Goal: Task Accomplishment & Management: Use online tool/utility

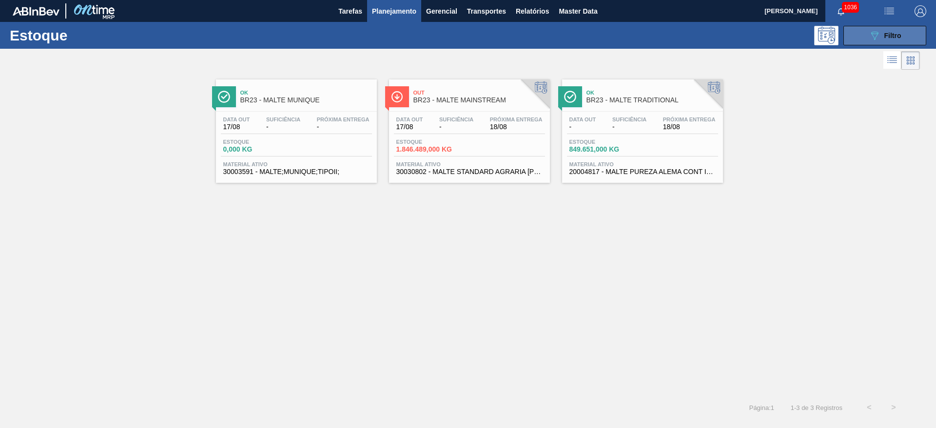
click at [566, 33] on icon "089F7B8B-B2A5-4AFE-B5C0-19BA573D28AC" at bounding box center [875, 36] width 12 height 12
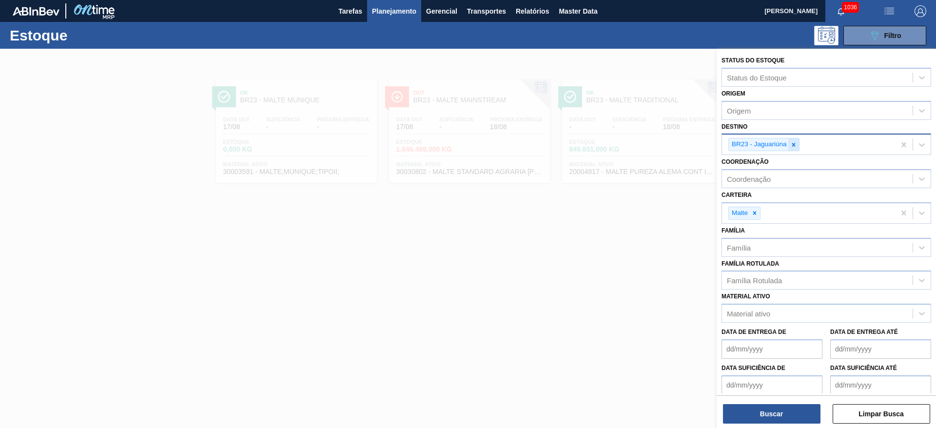
click at [566, 145] on icon at bounding box center [793, 144] width 3 height 3
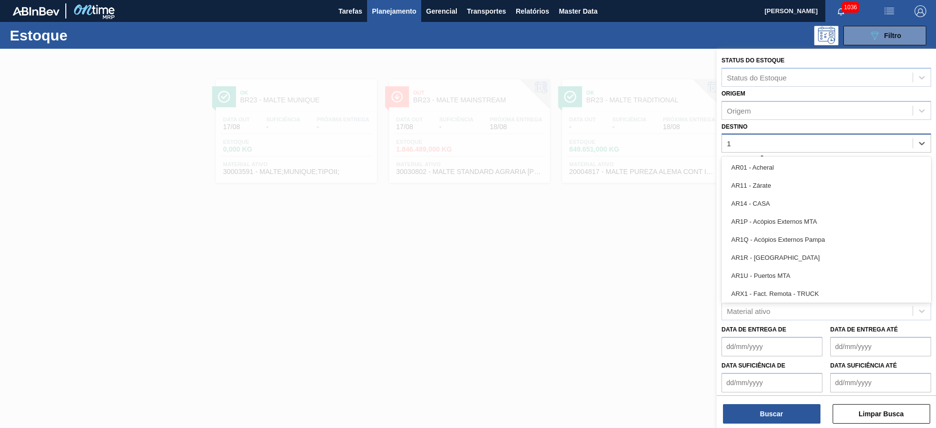
type input "19"
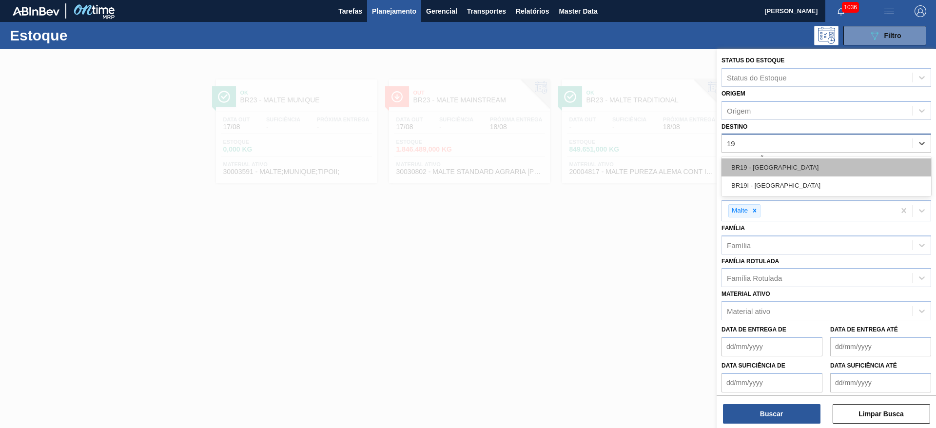
click at [566, 167] on div "BR19 - [GEOGRAPHIC_DATA]" at bounding box center [826, 167] width 210 height 18
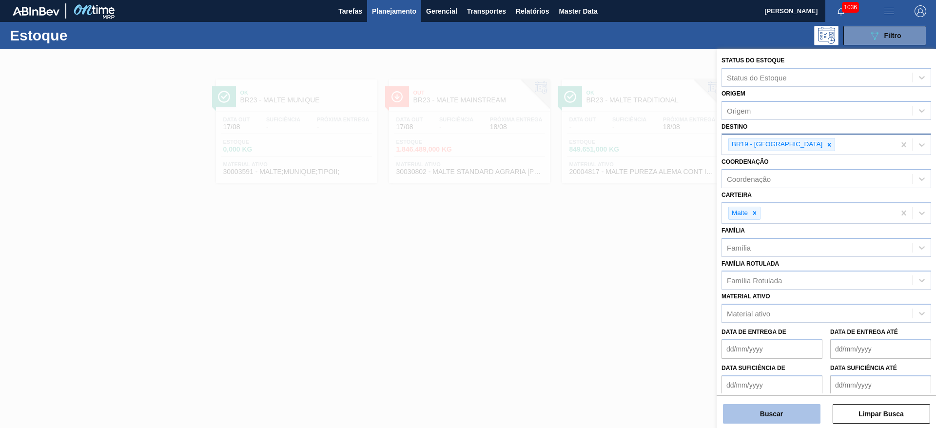
click at [566, 259] on button "Buscar" at bounding box center [771, 413] width 97 height 19
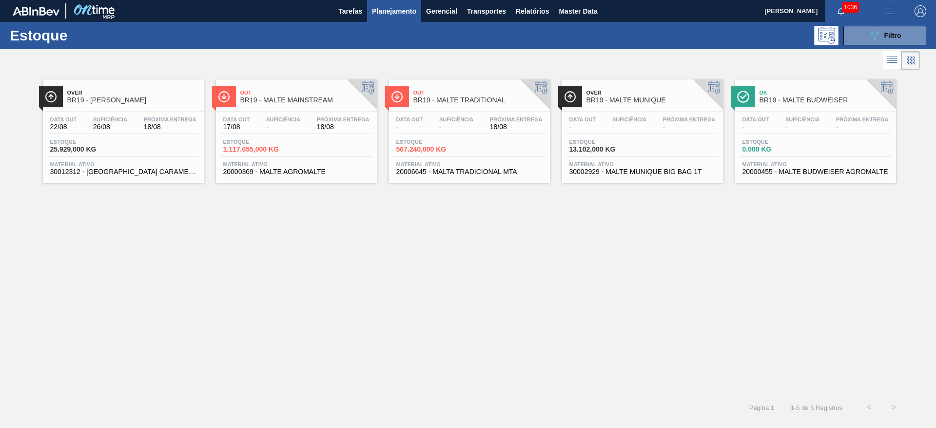
click at [566, 136] on div "Data out - Suficiência - Próxima Entrega - [GEOGRAPHIC_DATA] 13.102,000 KG Mate…" at bounding box center [642, 145] width 161 height 66
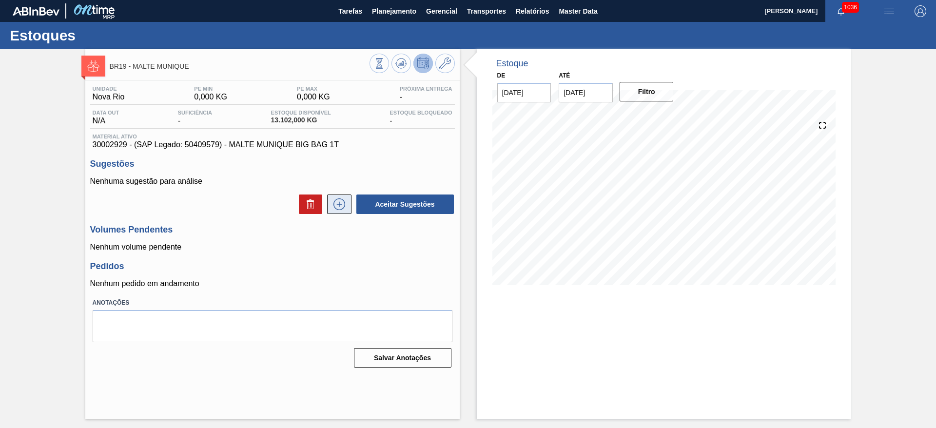
click at [340, 206] on icon at bounding box center [339, 204] width 16 height 12
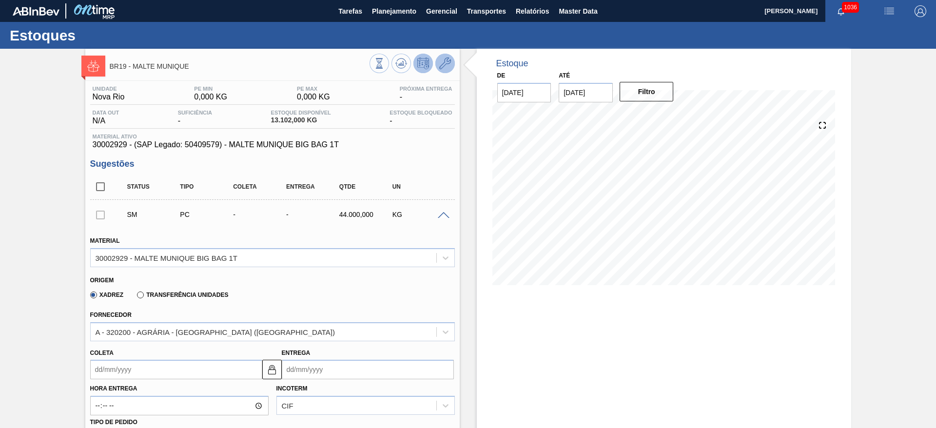
click at [445, 64] on icon at bounding box center [445, 64] width 12 height 12
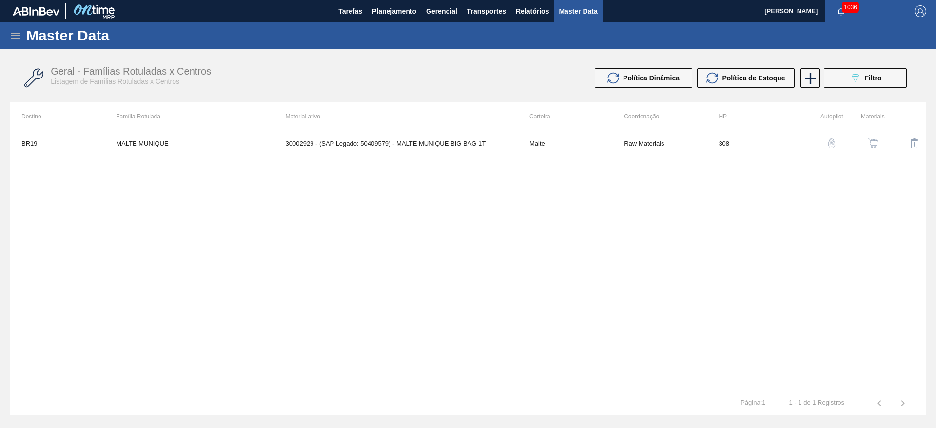
click at [566, 141] on img "button" at bounding box center [873, 143] width 10 height 10
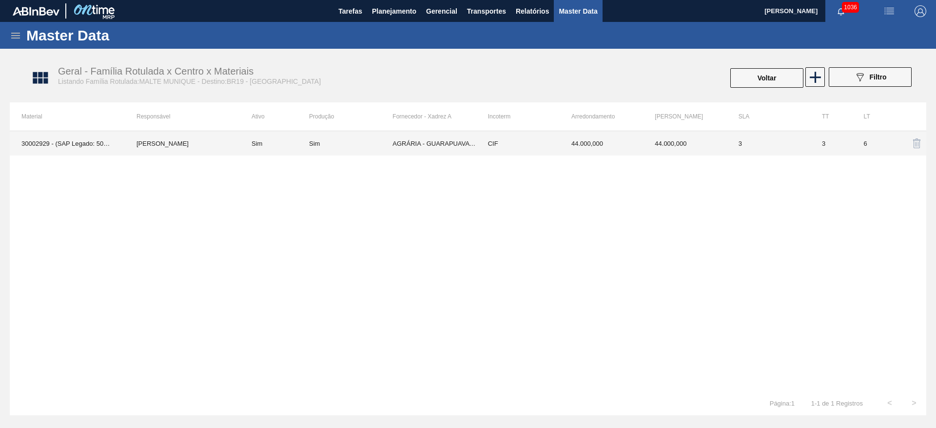
click at [315, 143] on div "Sim" at bounding box center [314, 143] width 11 height 7
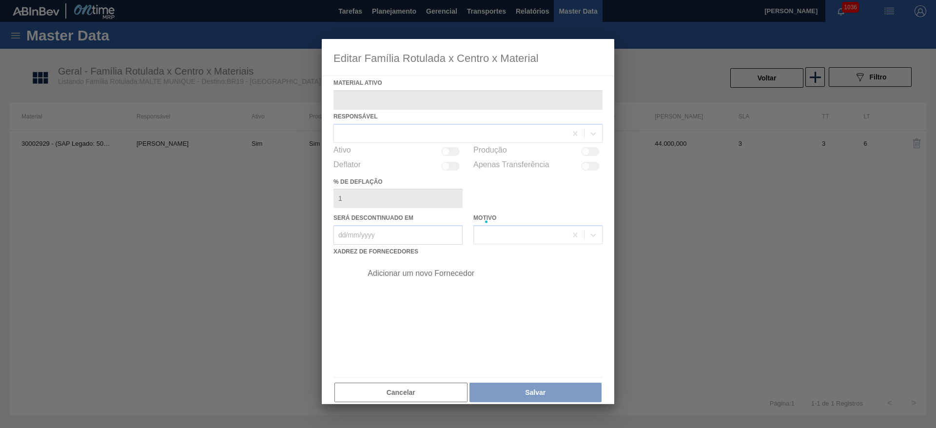
type ativo "30002929 - (SAP Legado: 50409579) - MALTE MUNIQUE BIG BAG 1T"
checkbox input "true"
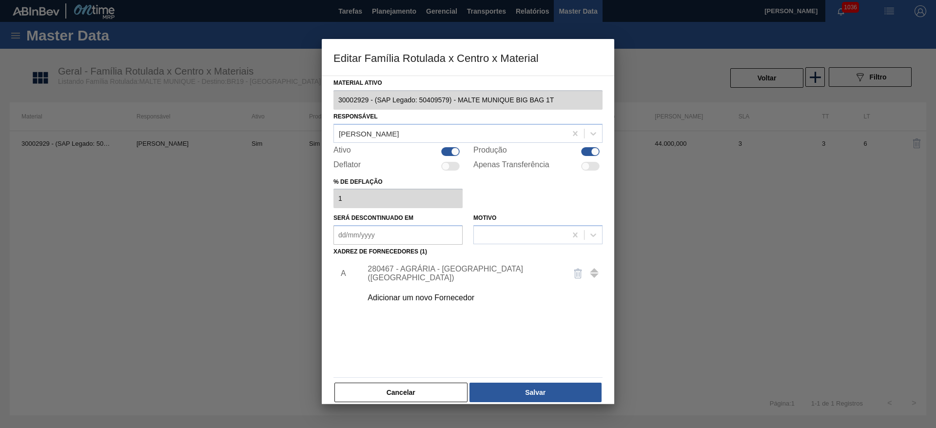
click at [413, 259] on div "280467 - AGRÁRIA - GUARAPUAVA (PR)" at bounding box center [463, 274] width 191 height 18
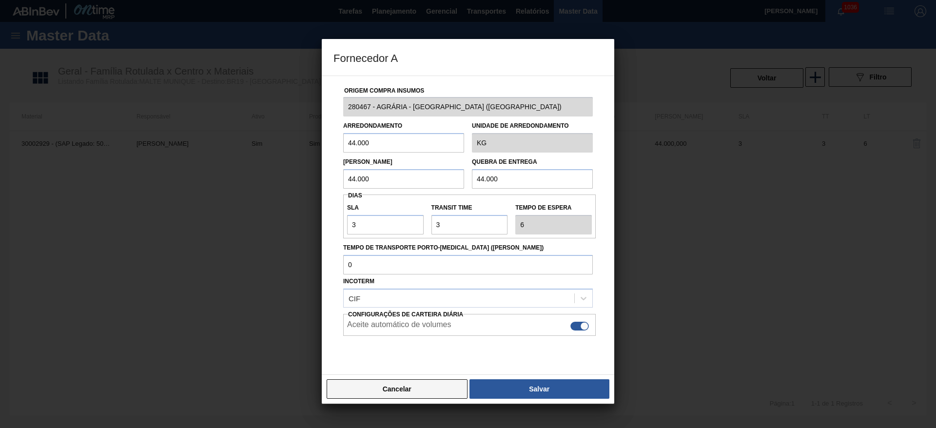
click at [402, 259] on button "Cancelar" at bounding box center [397, 388] width 141 height 19
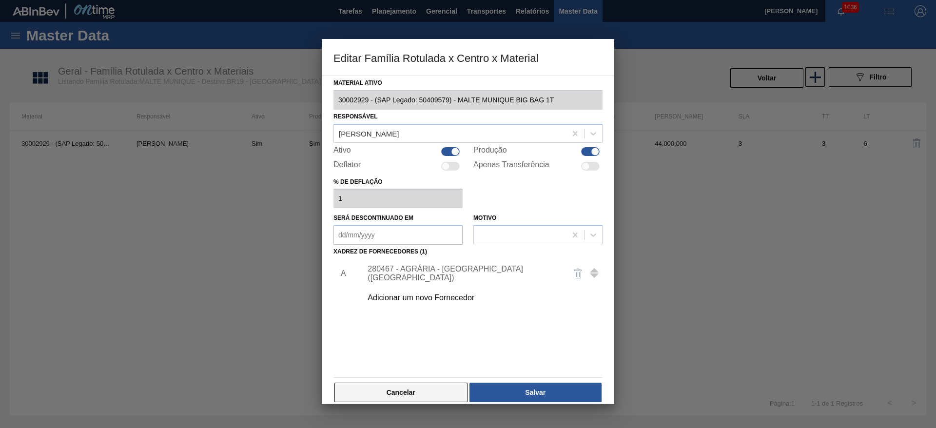
click at [426, 259] on button "Cancelar" at bounding box center [400, 392] width 133 height 19
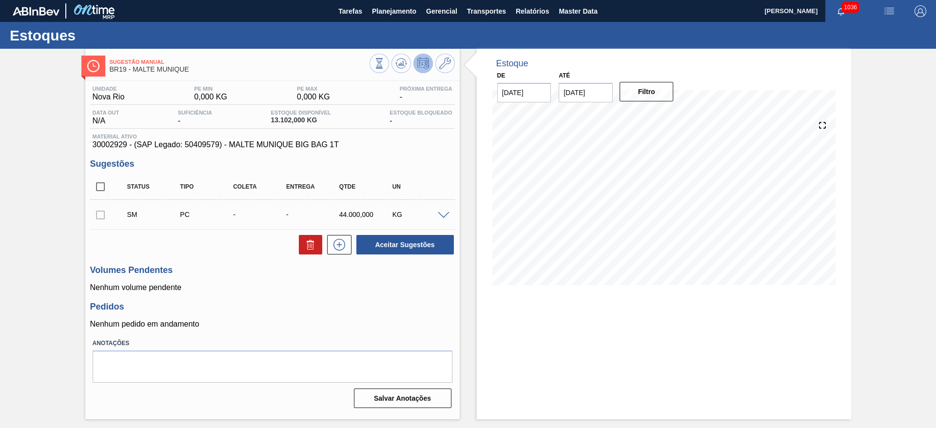
click at [444, 213] on span at bounding box center [444, 215] width 12 height 7
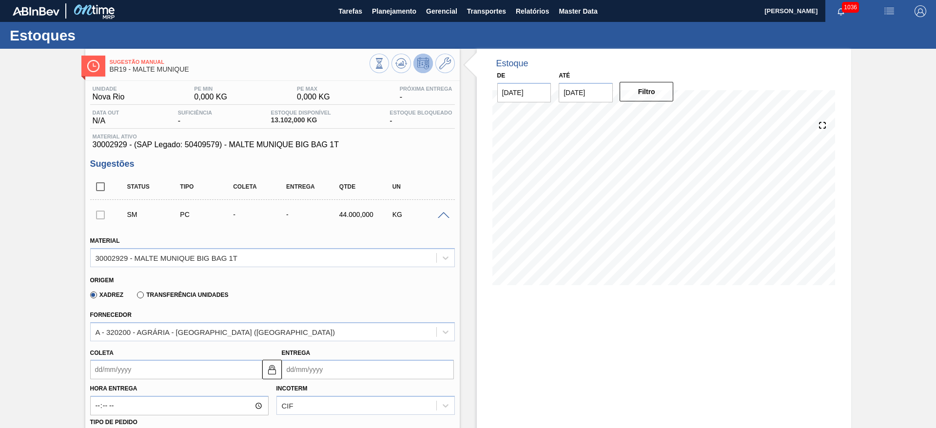
scroll to position [73, 0]
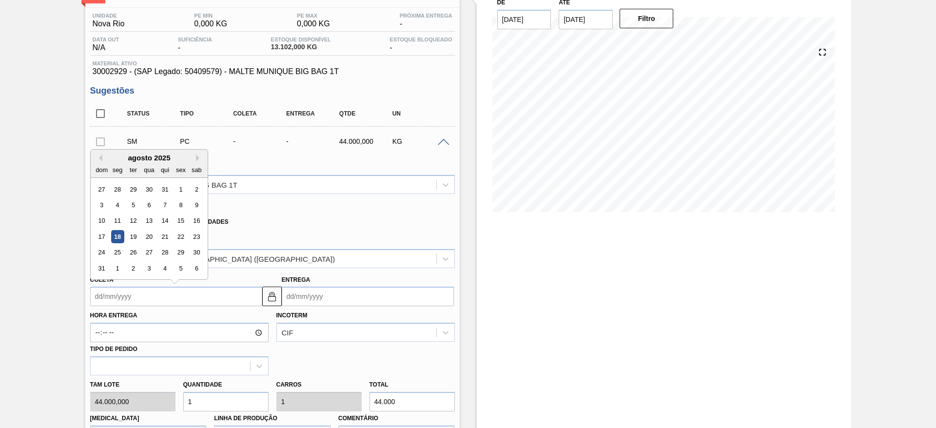
click at [96, 259] on input "Coleta" at bounding box center [176, 296] width 172 height 19
click at [145, 158] on div "agosto 2025" at bounding box center [149, 158] width 117 height 8
click at [181, 235] on div "22" at bounding box center [180, 236] width 13 height 13
type input "22/08/2025"
type input "[DATE]"
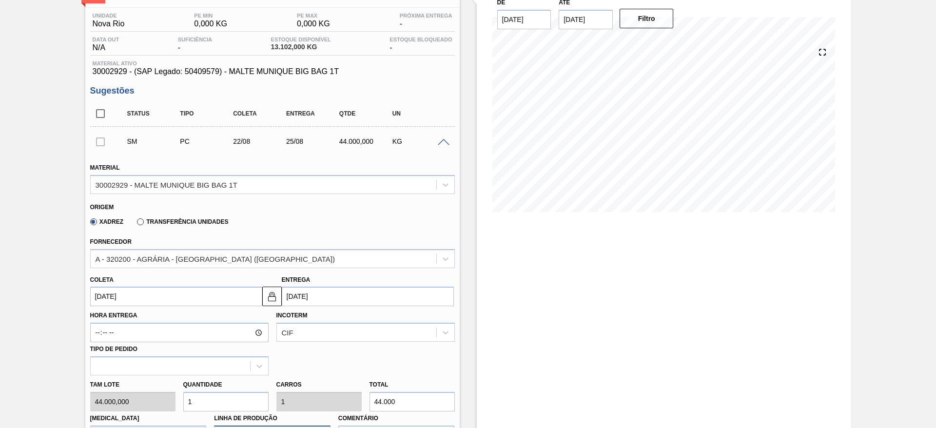
scroll to position [292, 0]
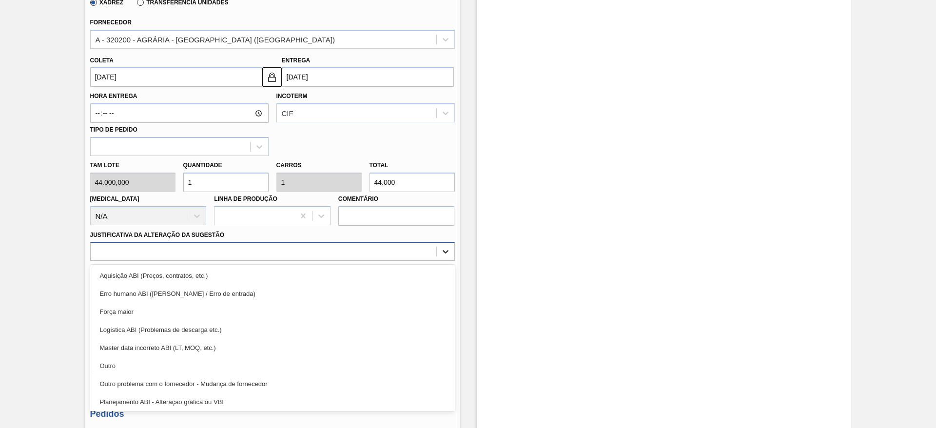
click at [446, 252] on icon at bounding box center [446, 252] width 6 height 3
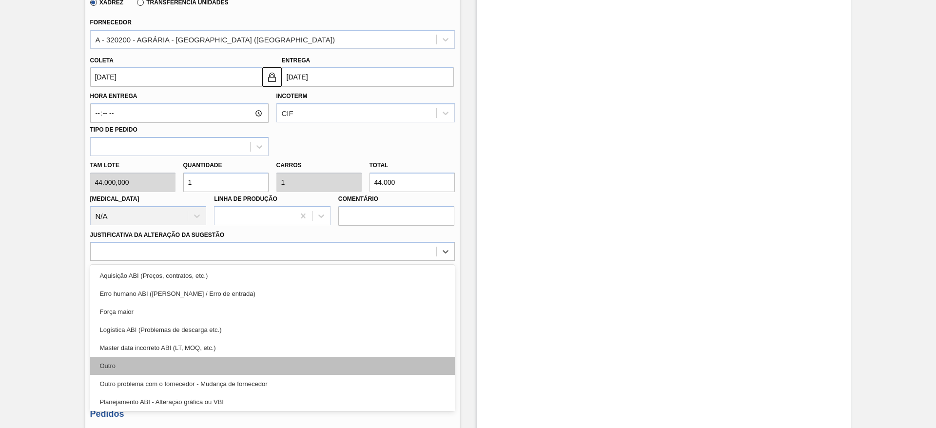
click at [117, 259] on div "Outro" at bounding box center [272, 366] width 365 height 18
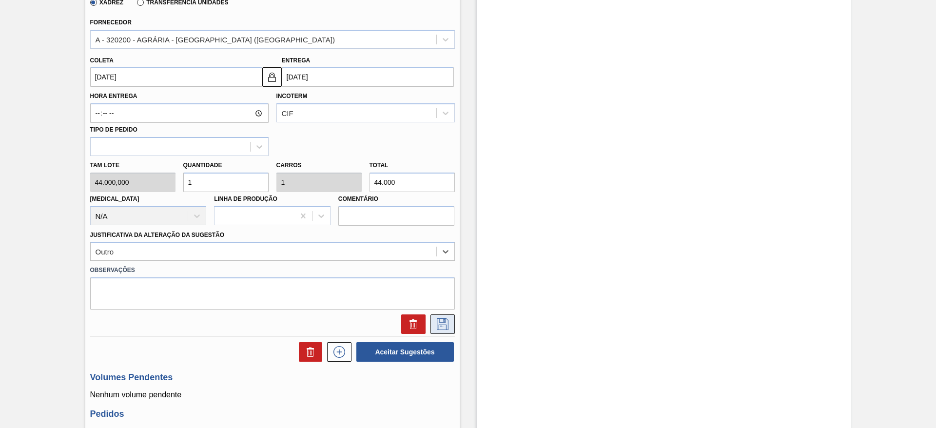
click at [446, 259] on icon at bounding box center [443, 324] width 16 height 12
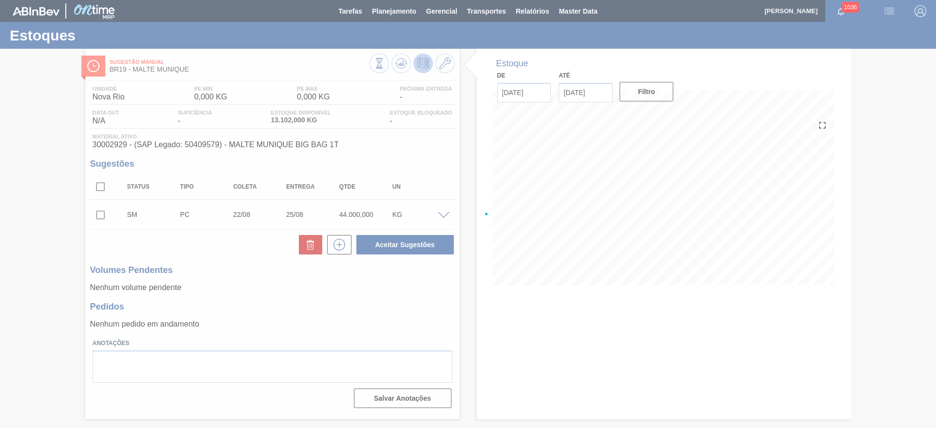
scroll to position [0, 0]
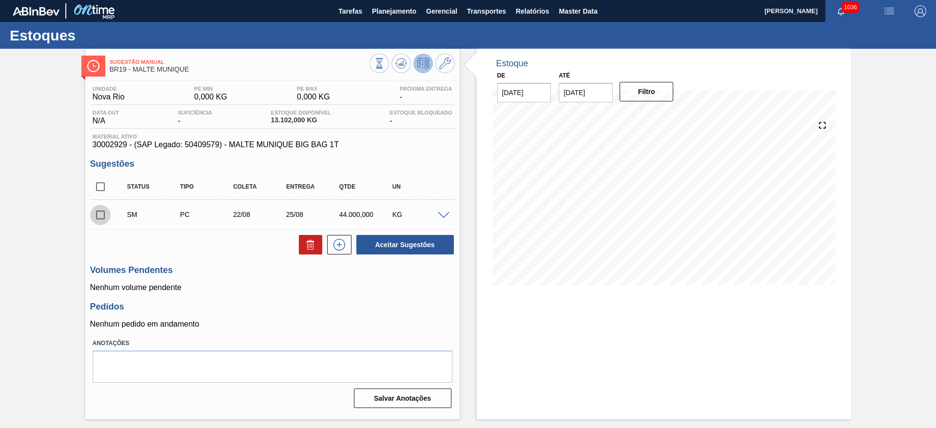
click at [102, 216] on input "checkbox" at bounding box center [100, 215] width 20 height 20
click at [406, 240] on button "Aceitar Sugestões" at bounding box center [404, 244] width 97 height 19
checkbox input "false"
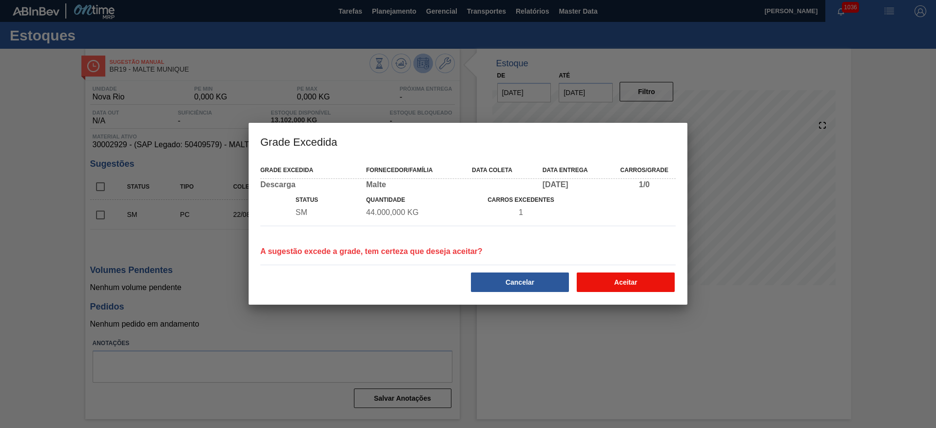
click at [566, 259] on button "Aceitar" at bounding box center [626, 281] width 98 height 19
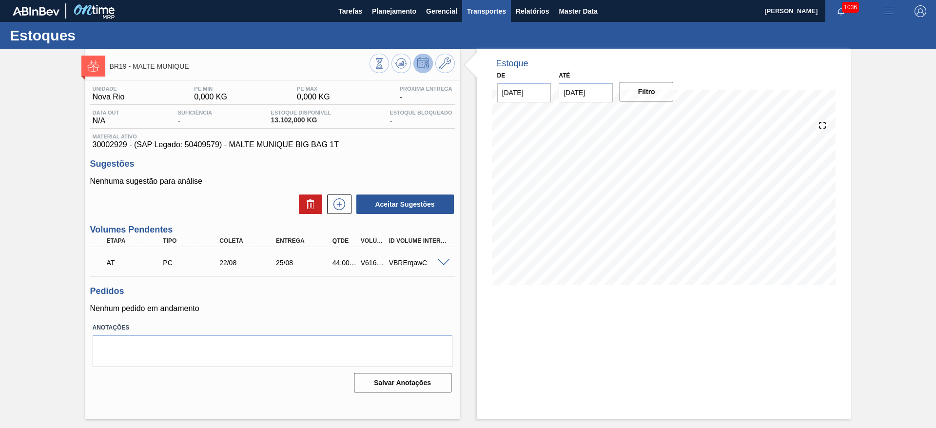
click at [475, 13] on span "Transportes" at bounding box center [486, 11] width 39 height 12
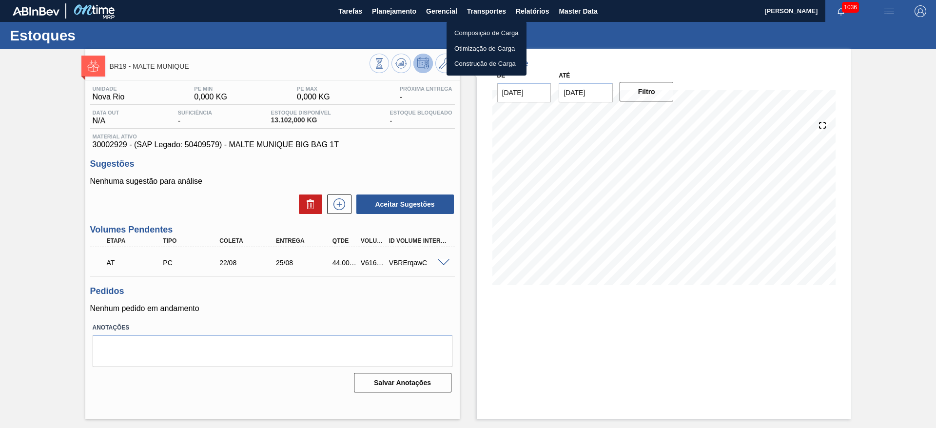
click at [466, 50] on li "Otimização de Carga" at bounding box center [486, 49] width 80 height 16
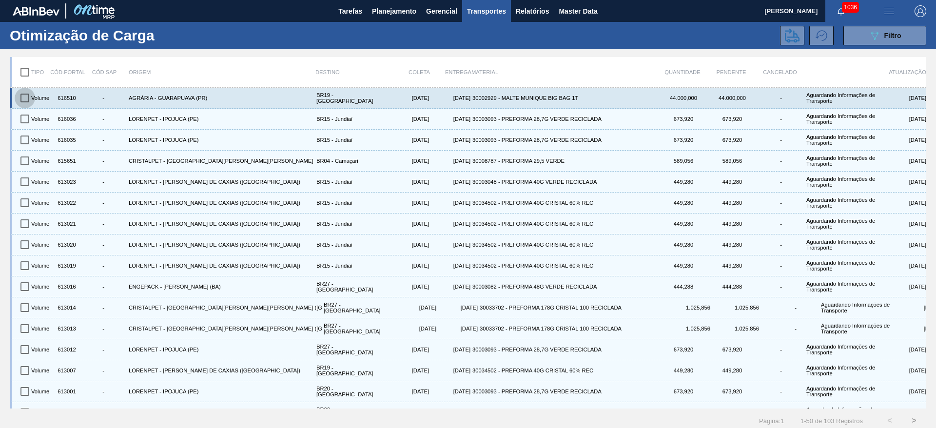
click at [23, 98] on input "checkbox" at bounding box center [25, 98] width 20 height 20
checkbox input "true"
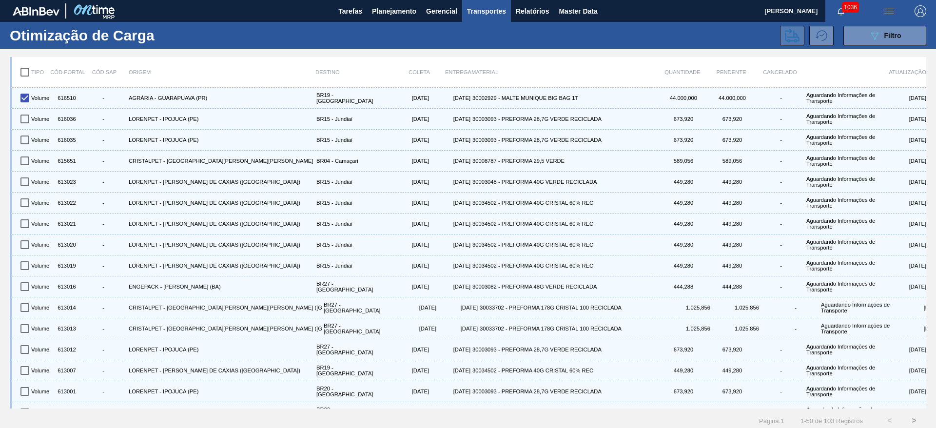
click at [566, 34] on icon at bounding box center [792, 35] width 15 height 15
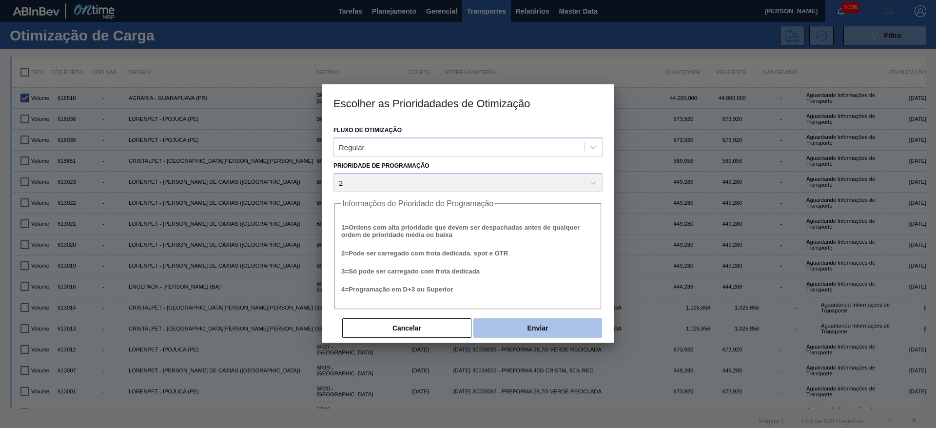
click at [517, 259] on button "Enviar" at bounding box center [537, 327] width 129 height 19
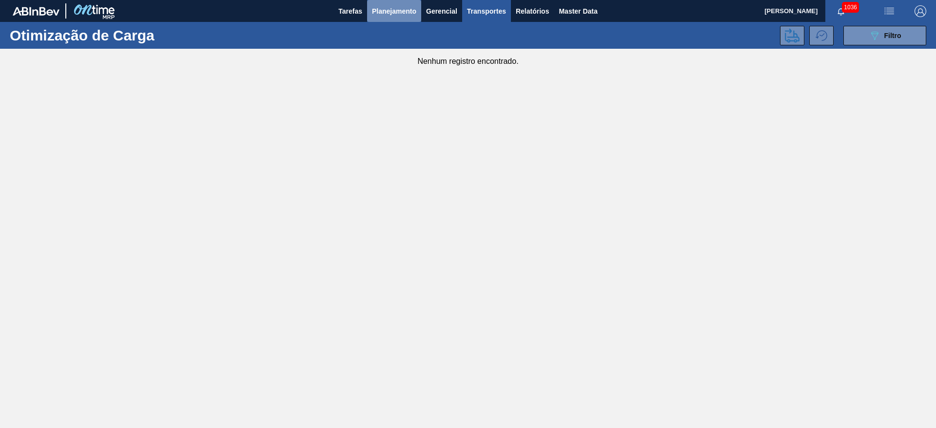
click at [394, 17] on button "Planejamento" at bounding box center [394, 11] width 54 height 22
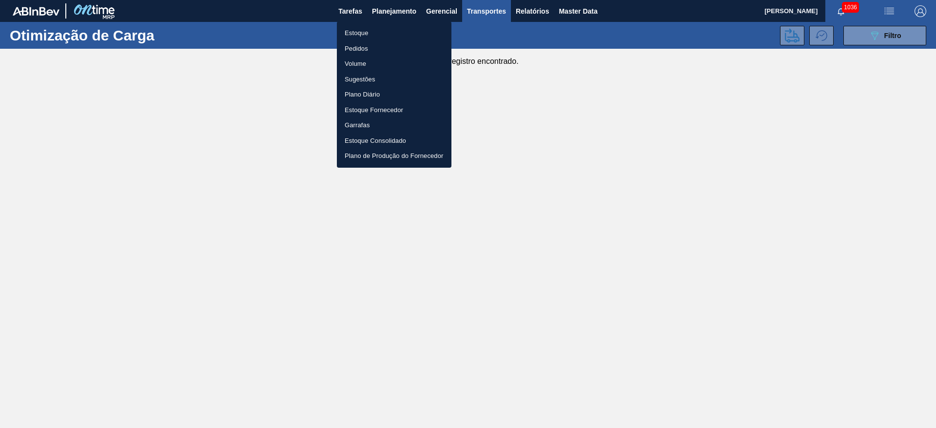
click at [362, 38] on li "Estoque" at bounding box center [394, 33] width 115 height 16
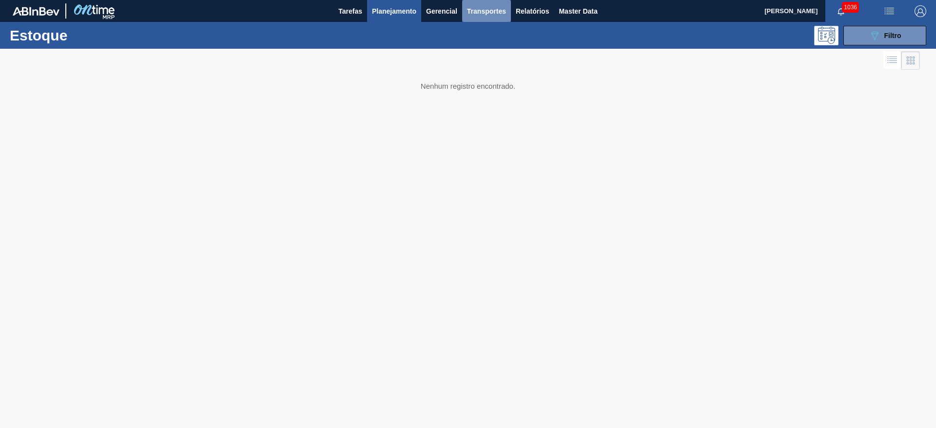
click at [483, 10] on span "Transportes" at bounding box center [486, 11] width 39 height 12
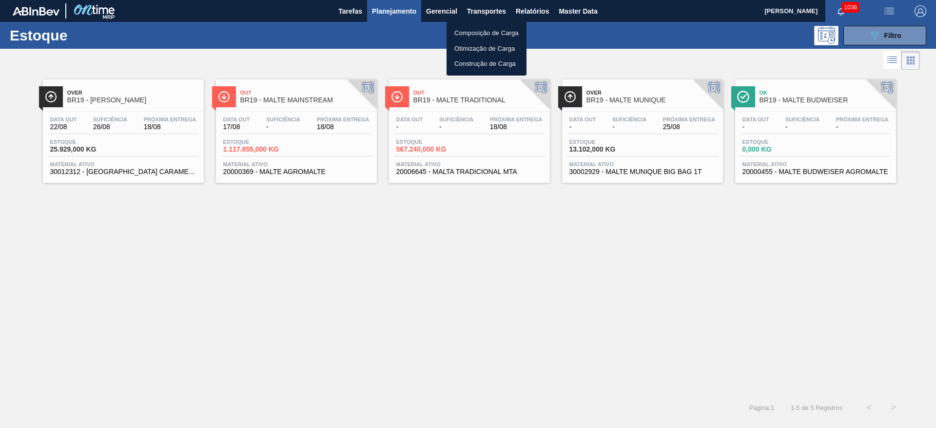
click at [474, 51] on li "Otimização de Carga" at bounding box center [486, 49] width 80 height 16
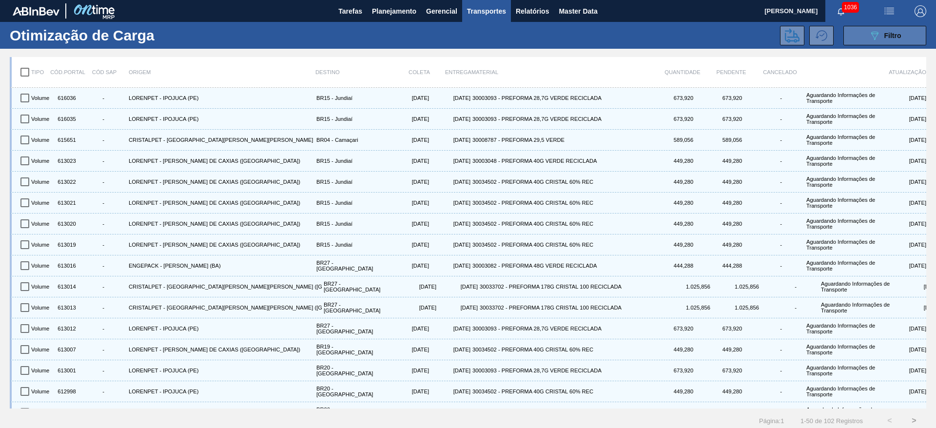
click at [872, 37] on icon "089F7B8B-B2A5-4AFE-B5C0-19BA573D28AC" at bounding box center [875, 36] width 12 height 12
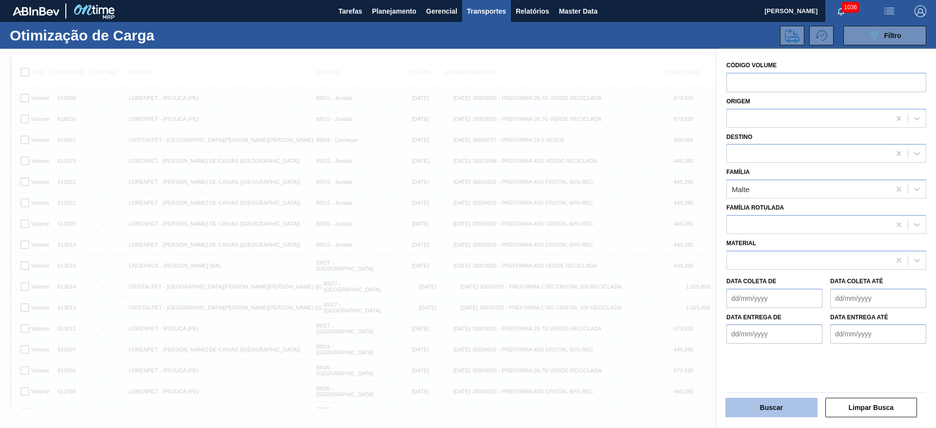
click at [772, 405] on button "Buscar" at bounding box center [771, 407] width 92 height 19
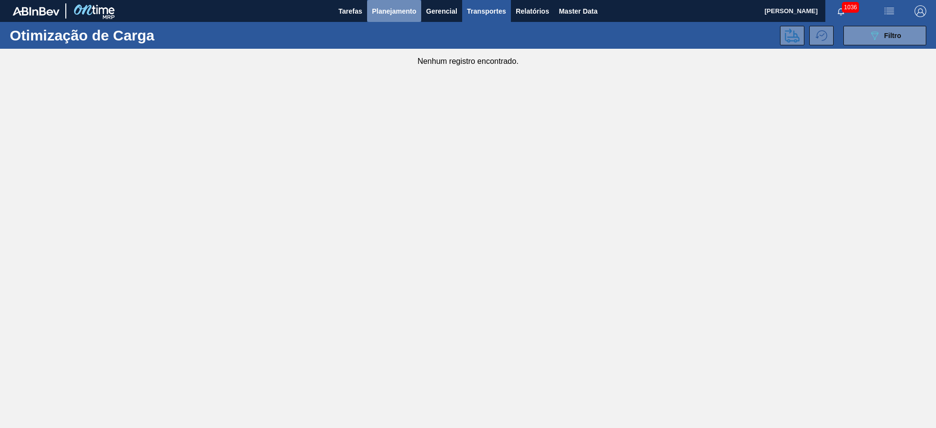
click at [390, 15] on span "Planejamento" at bounding box center [394, 11] width 44 height 12
